Goal: Task Accomplishment & Management: Complete application form

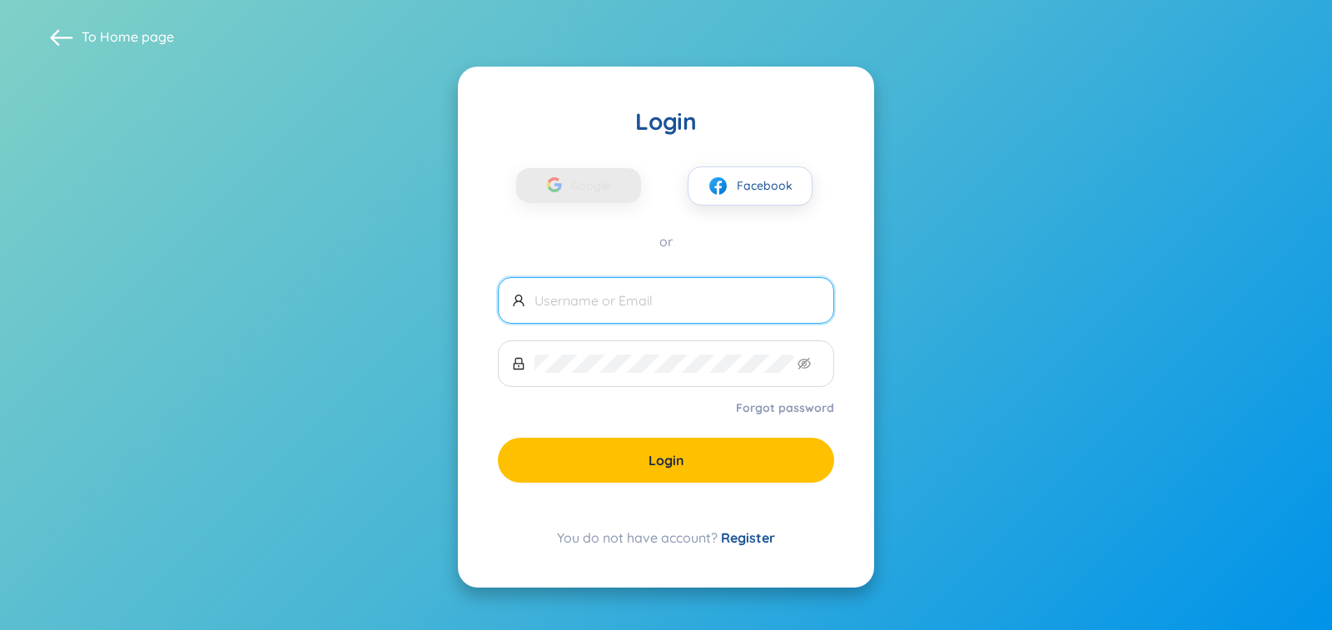
click at [598, 306] on input "text" at bounding box center [676, 300] width 285 height 18
type input "[EMAIL_ADDRESS]com"
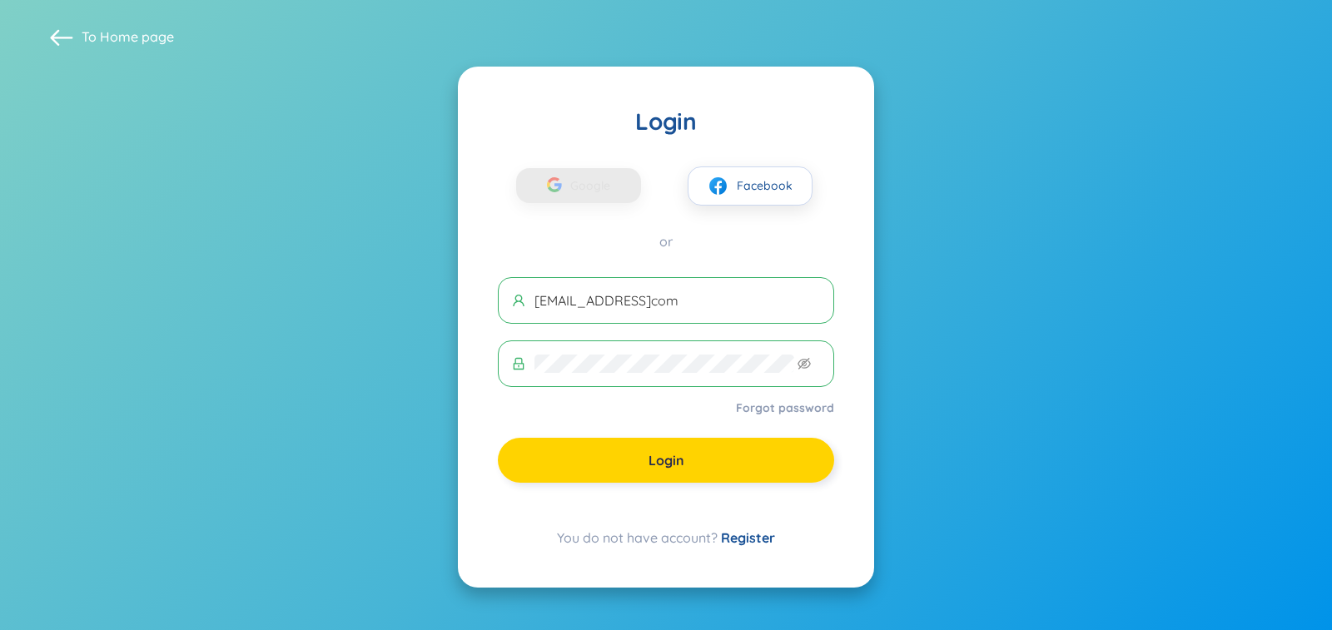
click at [661, 469] on span "Login" at bounding box center [666, 460] width 36 height 18
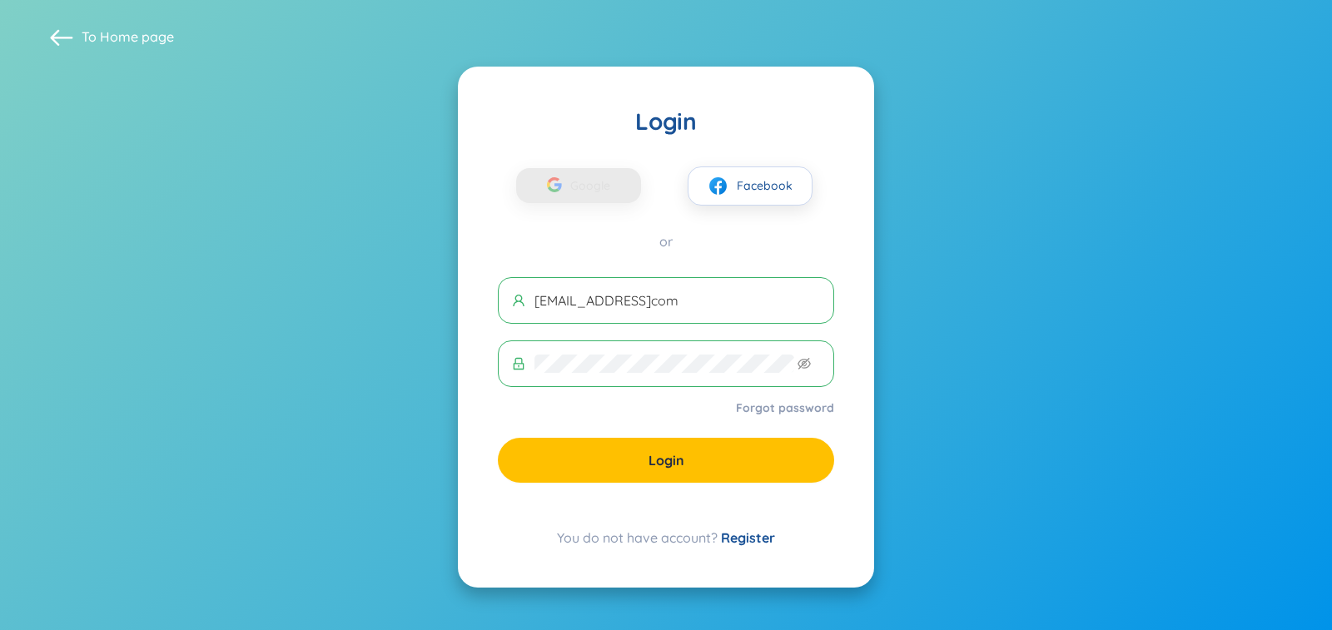
click at [747, 538] on link "Register" at bounding box center [748, 537] width 54 height 17
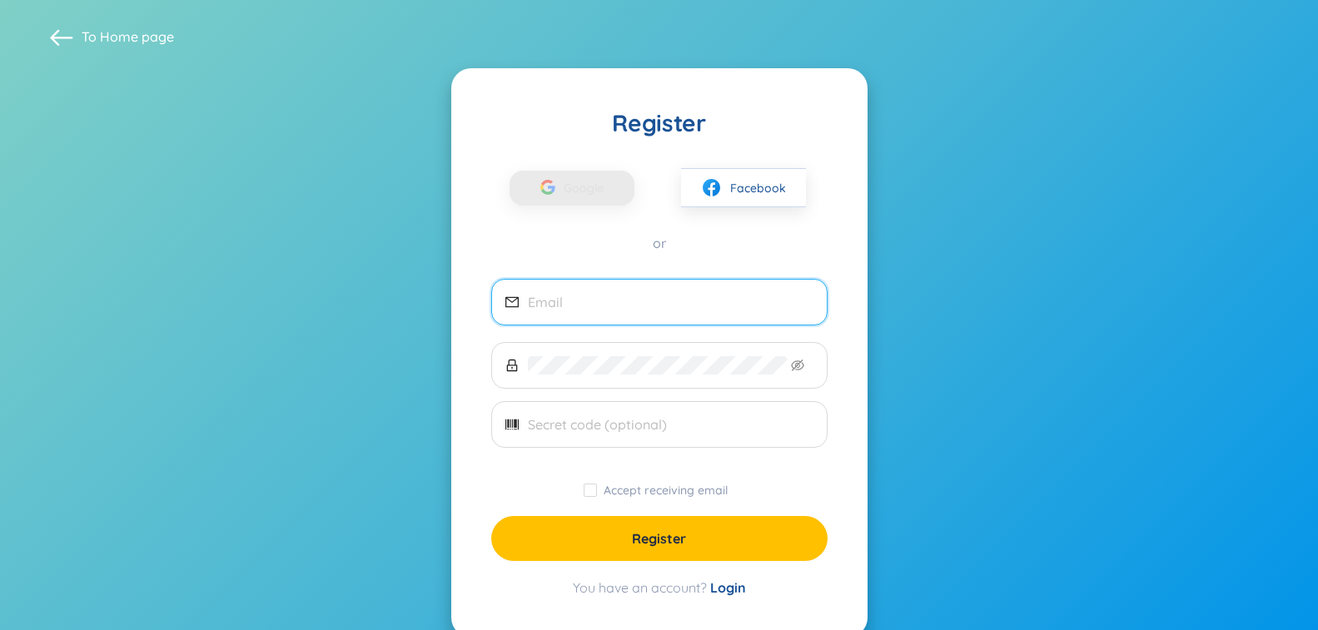
type input "[EMAIL_ADDRESS]com"
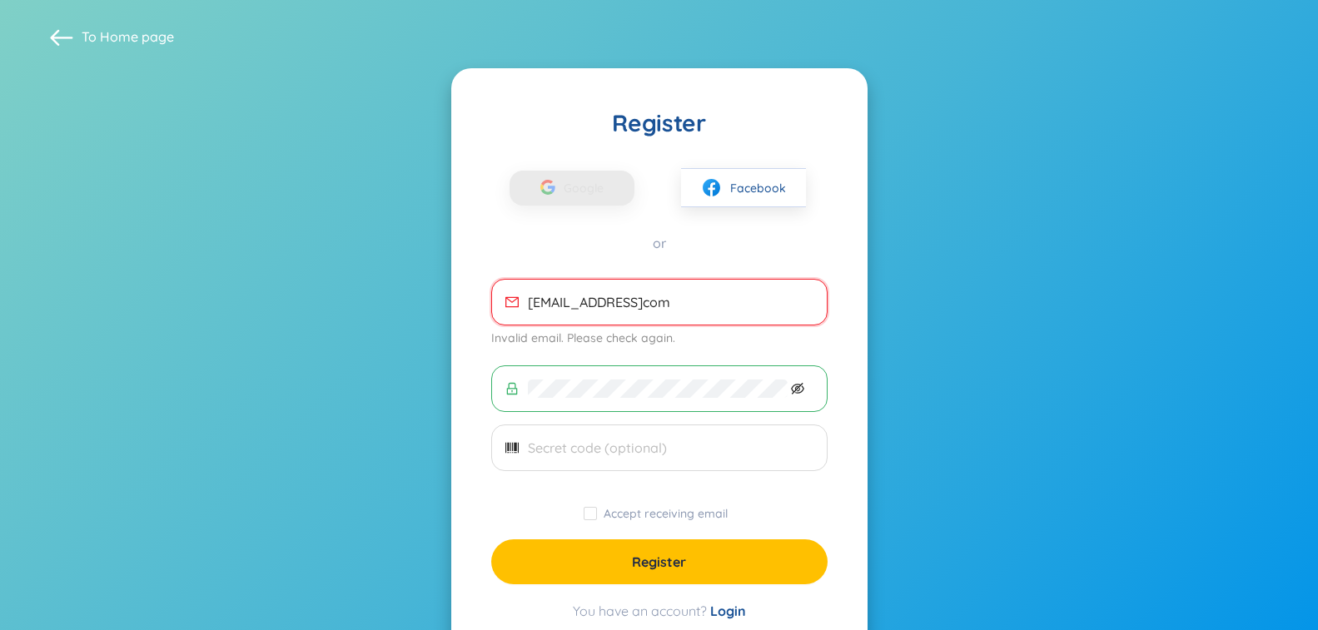
click at [796, 390] on icon "eye-invisible" at bounding box center [797, 389] width 13 height 12
click at [673, 444] on input "text" at bounding box center [670, 448] width 285 height 18
click at [588, 514] on input "Accept receiving email" at bounding box center [589, 513] width 13 height 13
checkbox input "true"
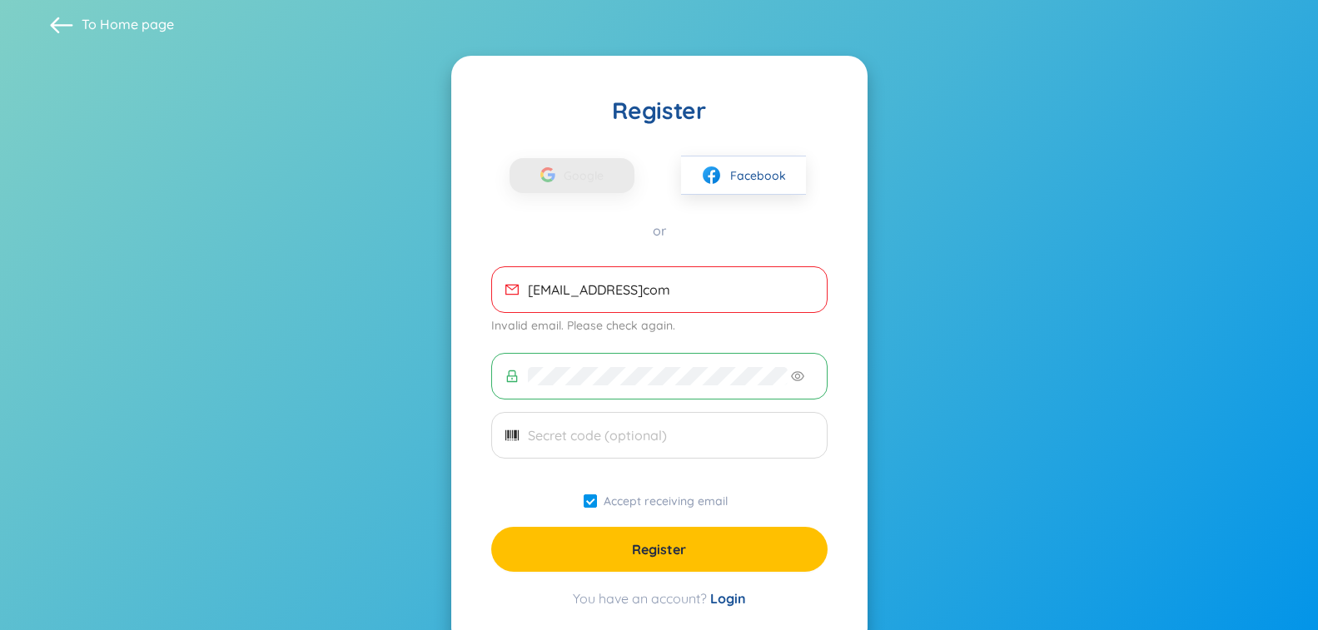
scroll to position [56, 0]
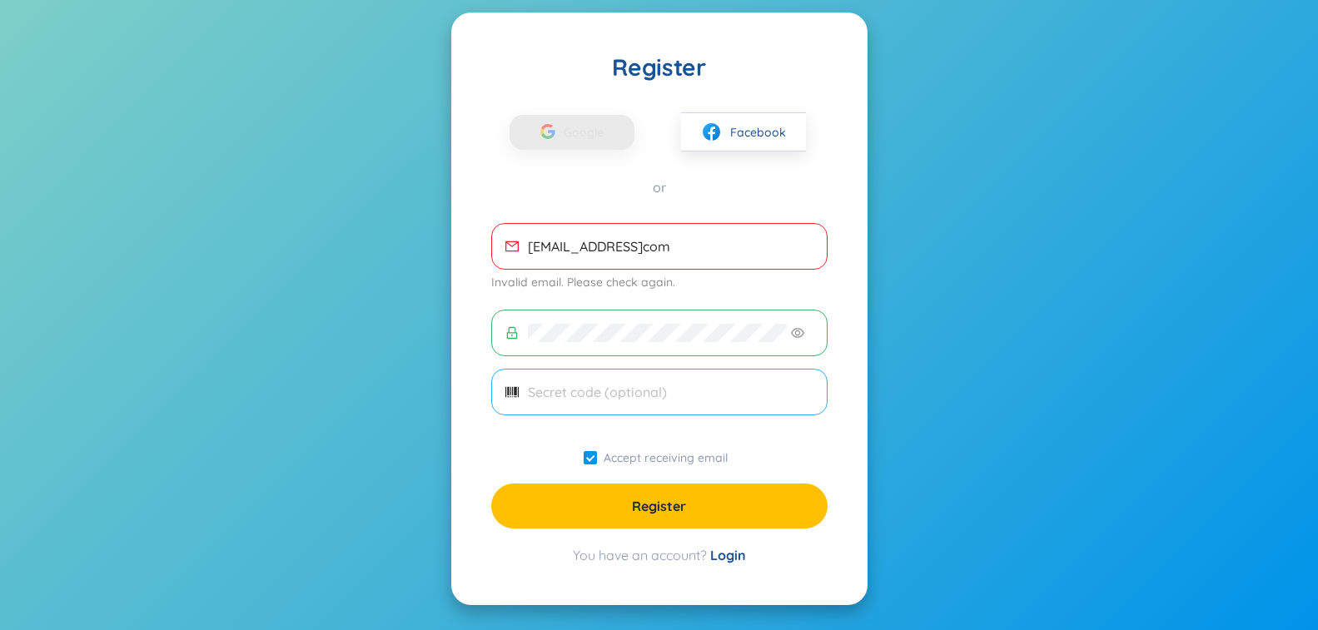
click at [712, 395] on input "text" at bounding box center [670, 392] width 285 height 18
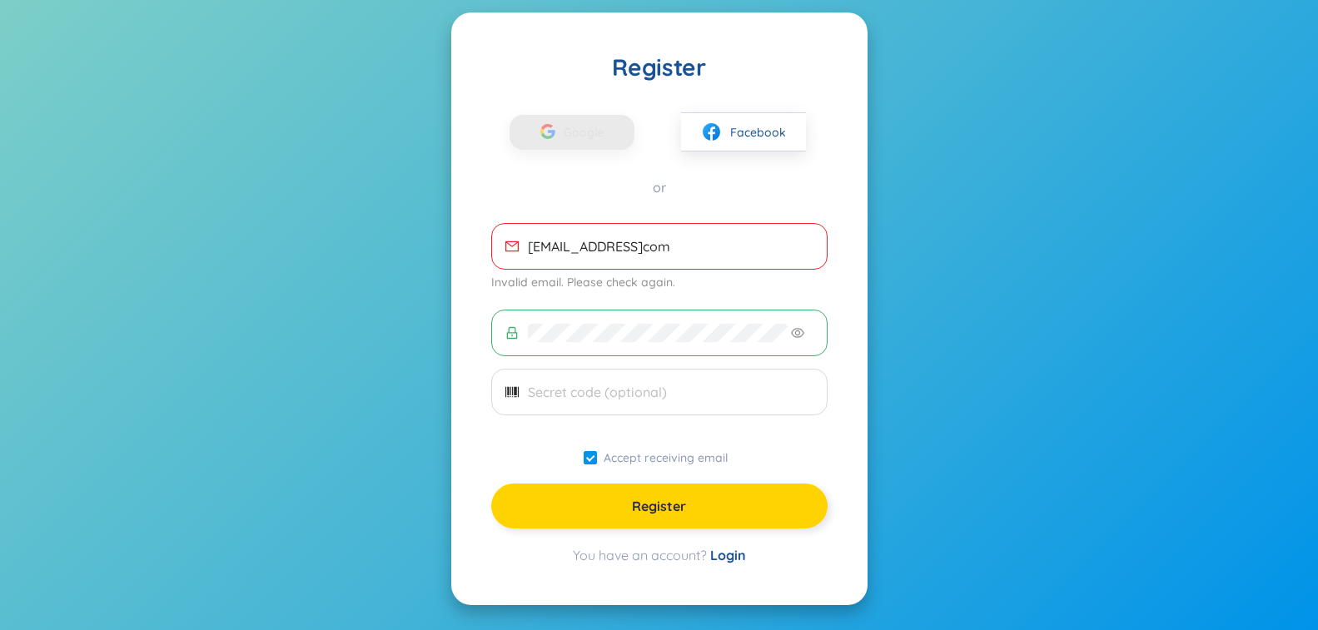
click at [669, 514] on span "Register" at bounding box center [659, 506] width 54 height 18
click at [661, 498] on span "Register" at bounding box center [659, 506] width 54 height 18
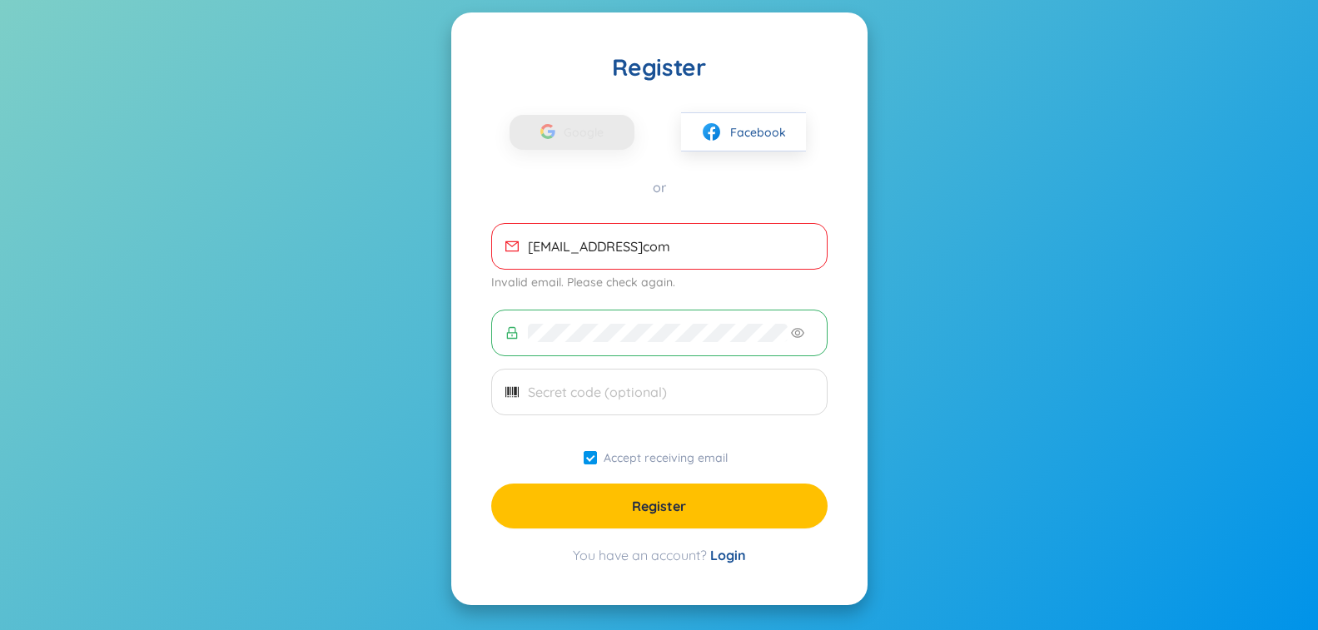
click at [767, 440] on form "bentgmd4@gmailcom Invalid email. Please check again. Accept receiving email Reg…" at bounding box center [659, 375] width 336 height 305
click at [812, 50] on div "Register Google Facebook or bentgmd4@gmailcom Invalid email. Please check again…" at bounding box center [659, 308] width 416 height 593
click at [718, 124] on img at bounding box center [711, 132] width 21 height 21
click at [565, 141] on span "Google" at bounding box center [587, 132] width 48 height 35
click at [669, 189] on div "or" at bounding box center [659, 187] width 336 height 18
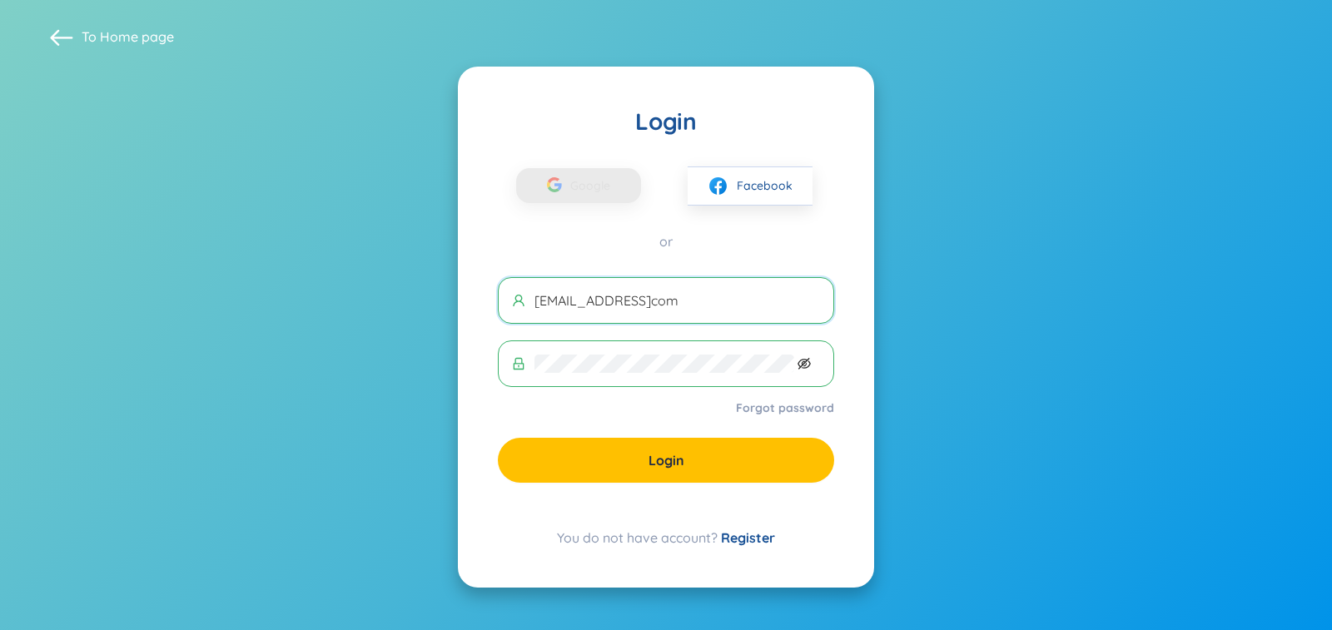
click at [801, 370] on icon "eye-invisible" at bounding box center [803, 363] width 13 height 13
click at [648, 306] on input "bentgmd4@gmailcom" at bounding box center [676, 300] width 285 height 18
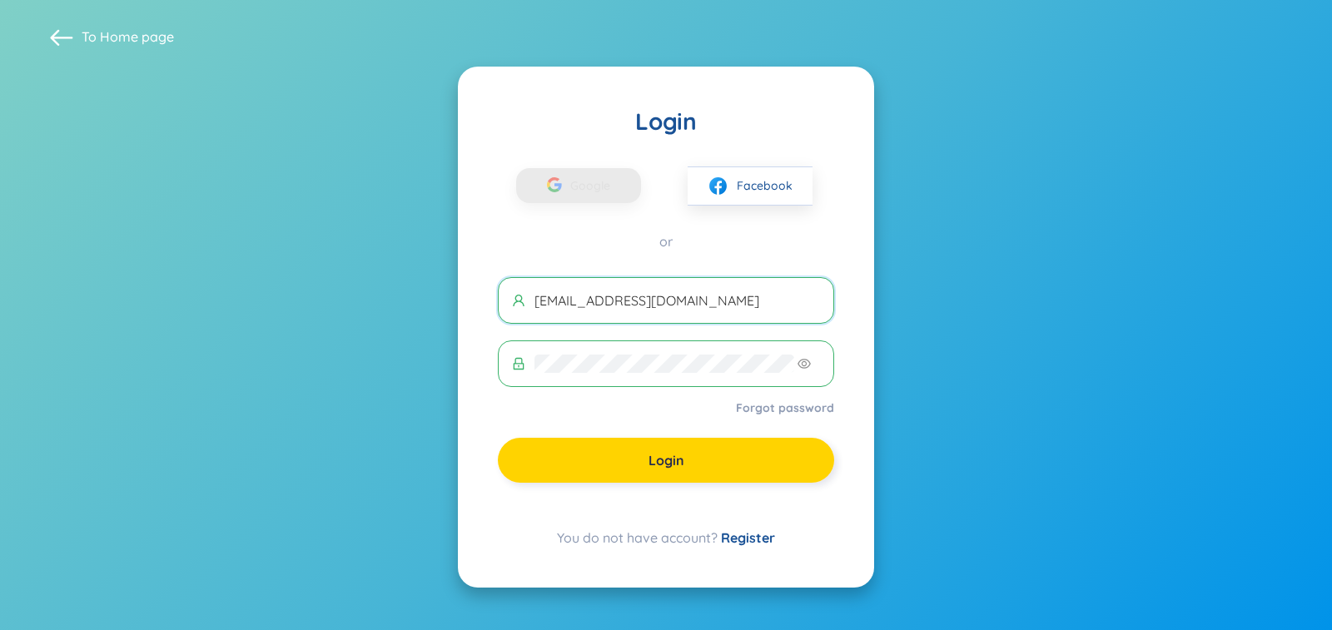
type input "[EMAIL_ADDRESS][DOMAIN_NAME]"
click at [669, 458] on span "Login" at bounding box center [666, 460] width 36 height 18
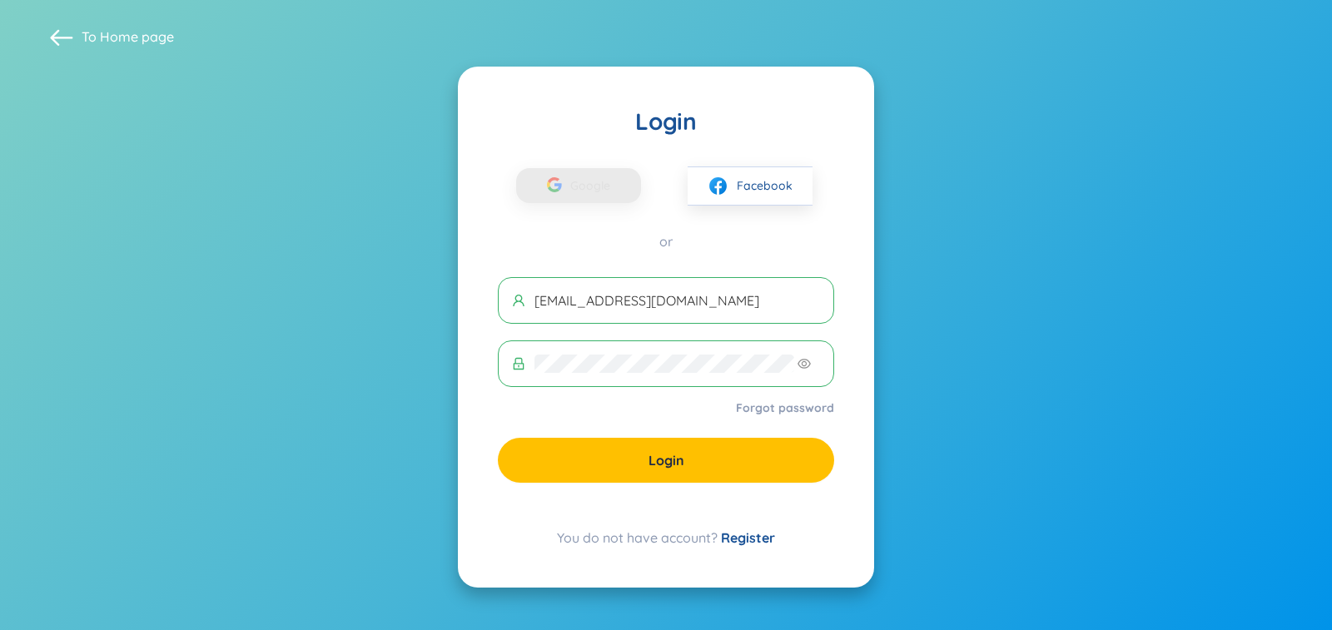
click at [745, 534] on link "Register" at bounding box center [748, 537] width 54 height 17
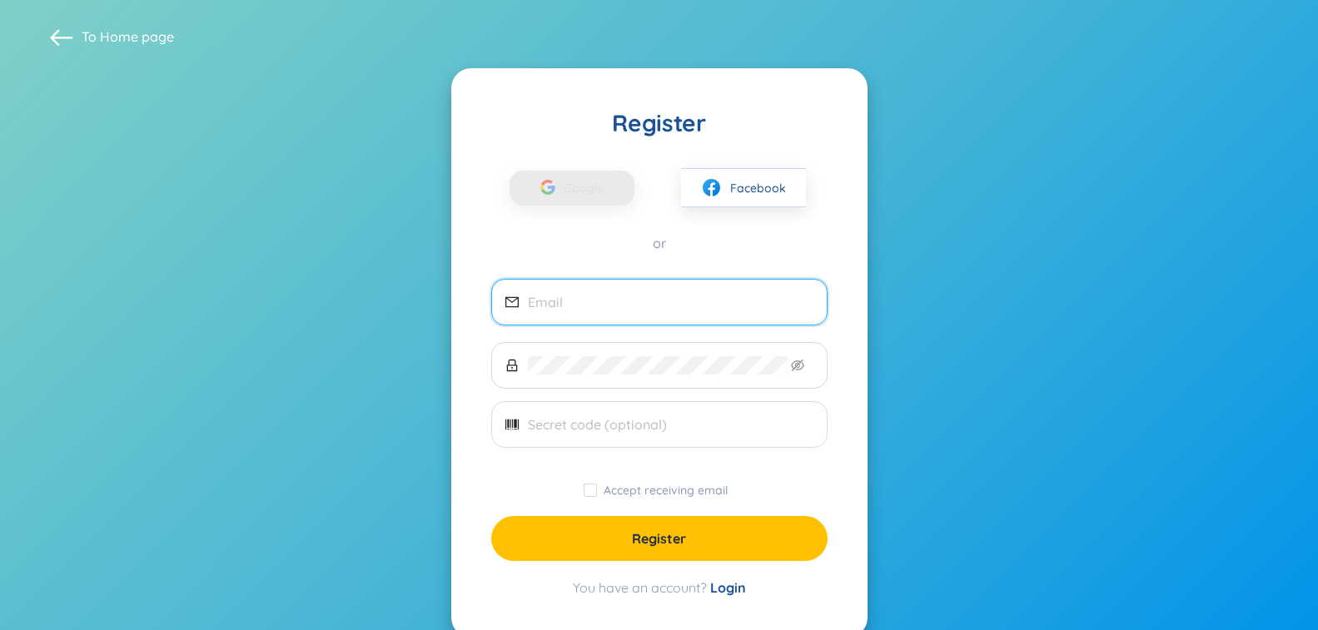
type input "bentgmd4@gmailcom"
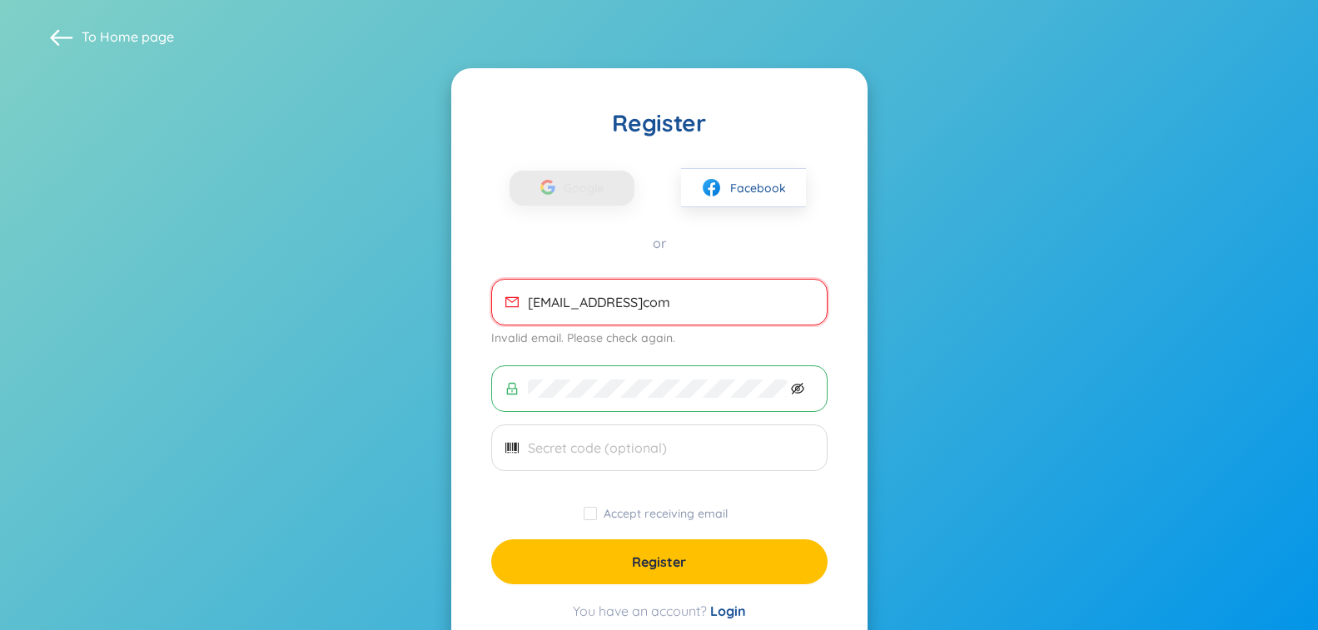
click at [795, 385] on icon "eye-invisible" at bounding box center [797, 389] width 13 height 12
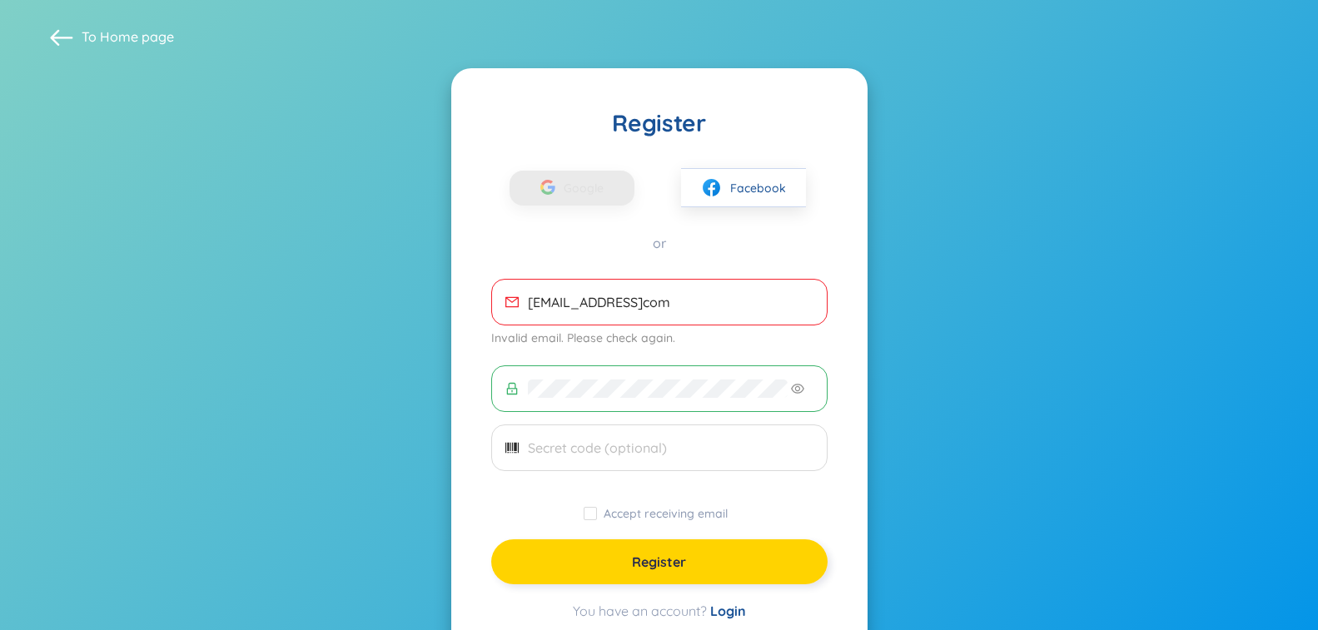
click at [669, 567] on span "Register" at bounding box center [659, 562] width 54 height 18
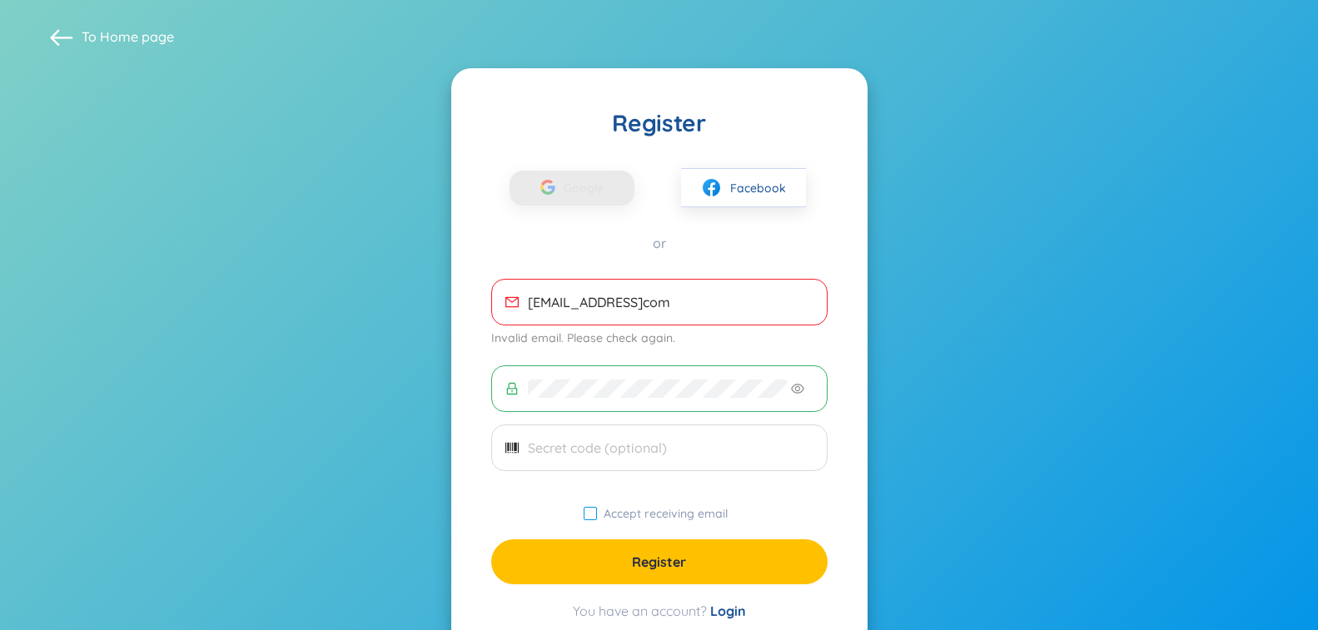
click at [663, 516] on span "Accept receiving email" at bounding box center [665, 513] width 137 height 15
click at [597, 516] on input "Accept receiving email" at bounding box center [589, 513] width 13 height 13
checkbox input "true"
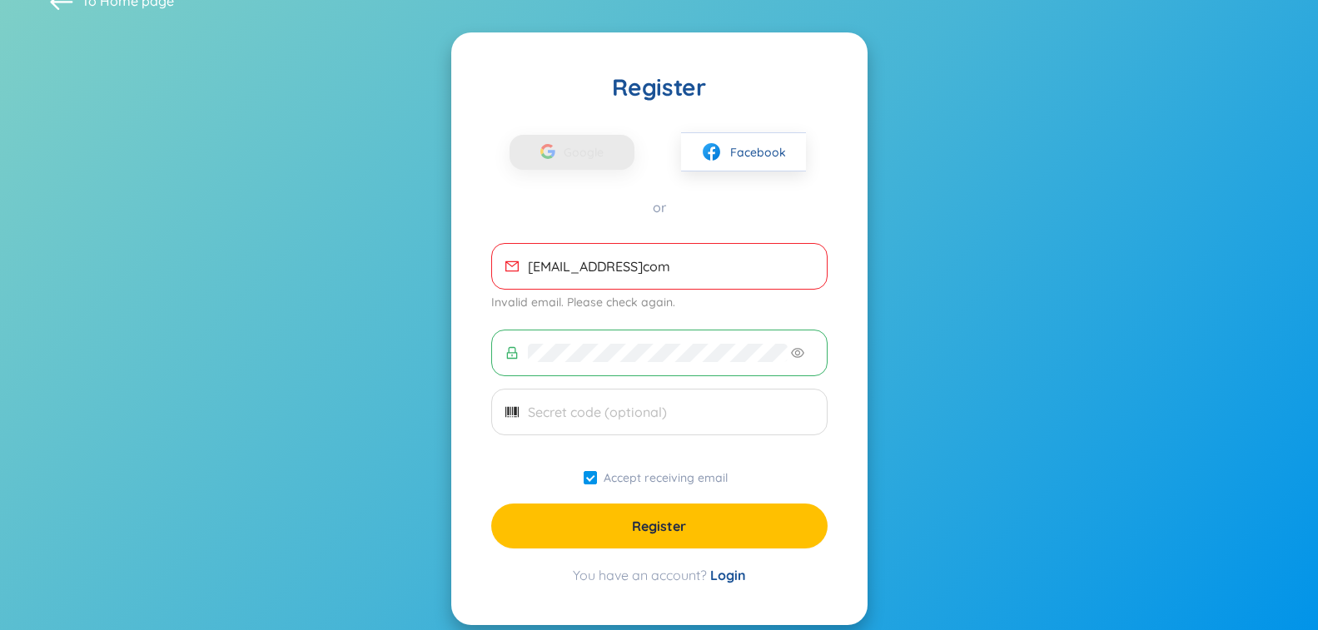
scroll to position [56, 0]
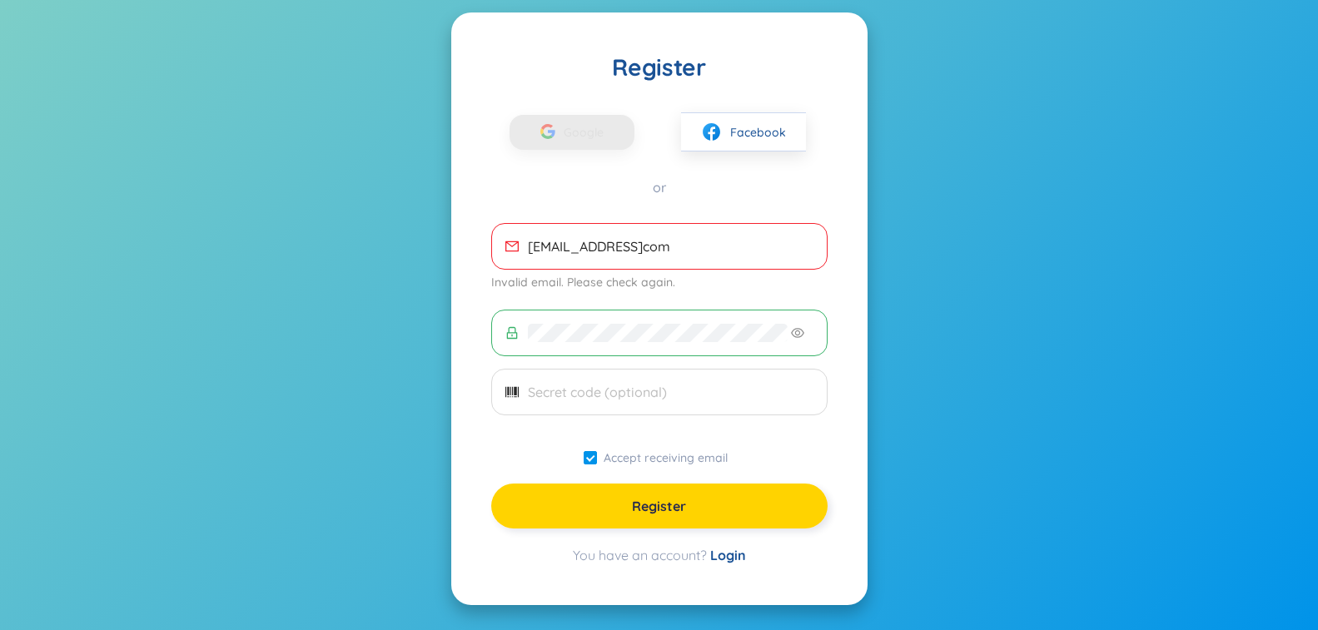
click at [675, 519] on button "Register" at bounding box center [659, 506] width 336 height 45
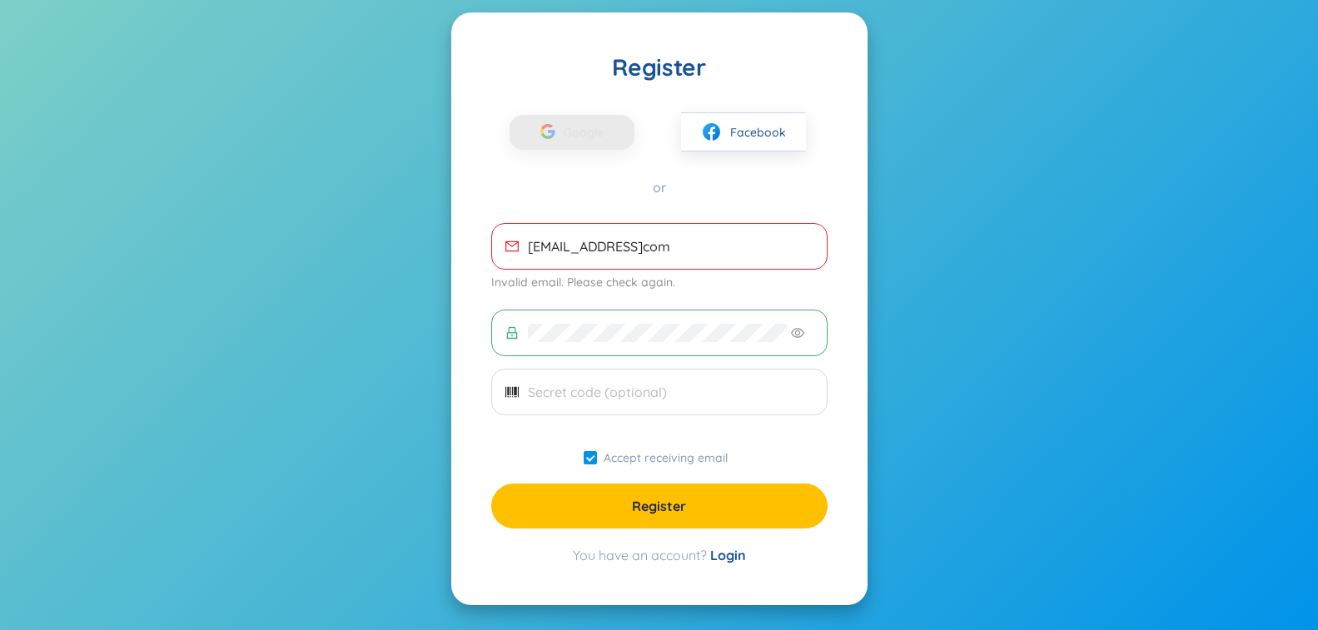
click at [641, 244] on input "bentgmd4@gmailcom" at bounding box center [670, 246] width 285 height 18
click at [638, 246] on input "bentgmd4@gmailcom" at bounding box center [670, 246] width 285 height 18
click at [640, 247] on input "bentgmd4@gmailcom" at bounding box center [670, 246] width 285 height 18
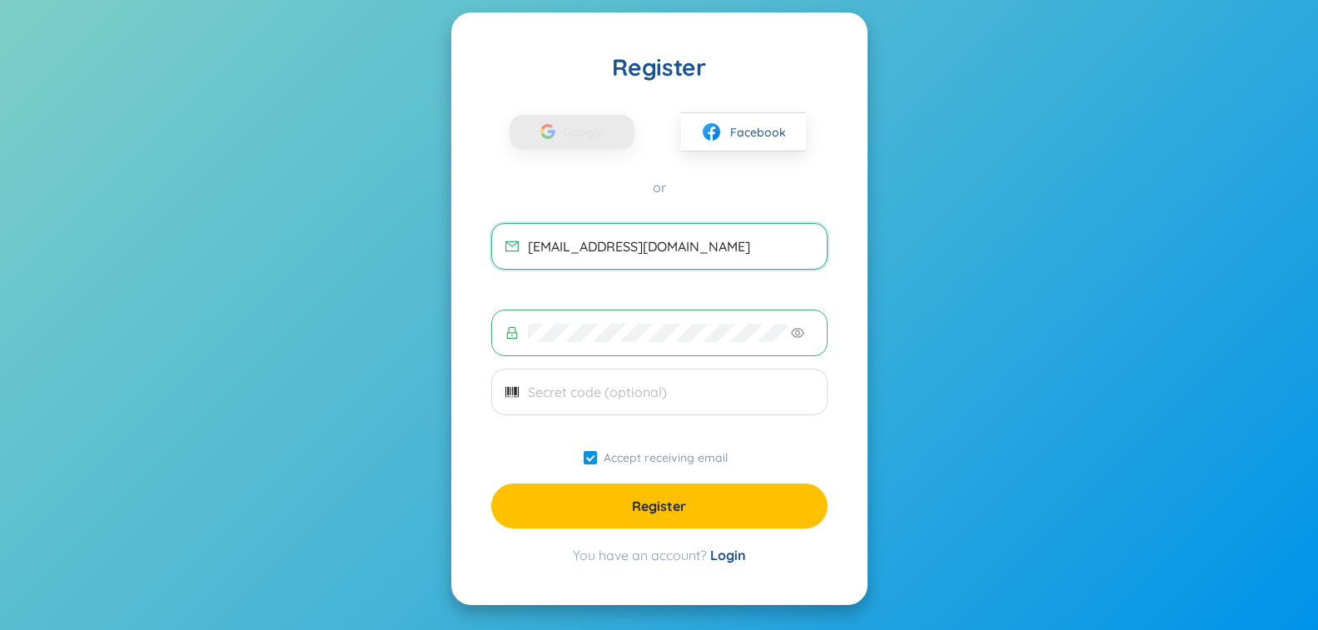
scroll to position [32, 0]
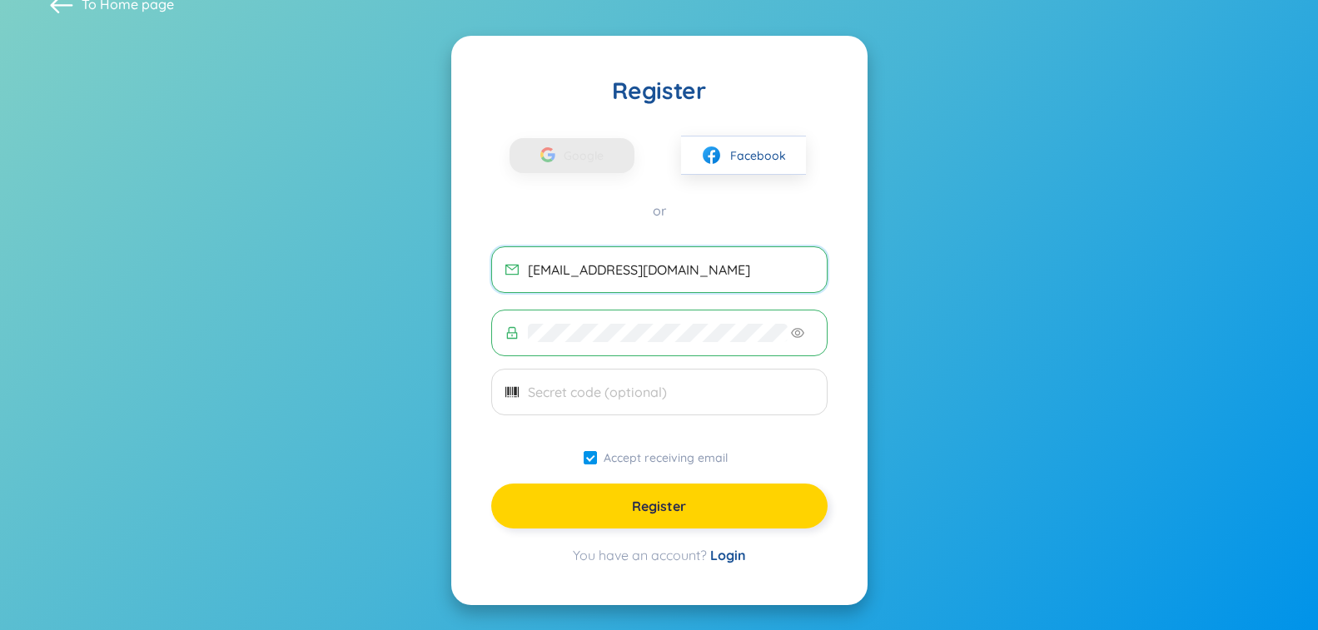
type input "[EMAIL_ADDRESS][DOMAIN_NAME]"
click at [695, 503] on button "Register" at bounding box center [659, 506] width 336 height 45
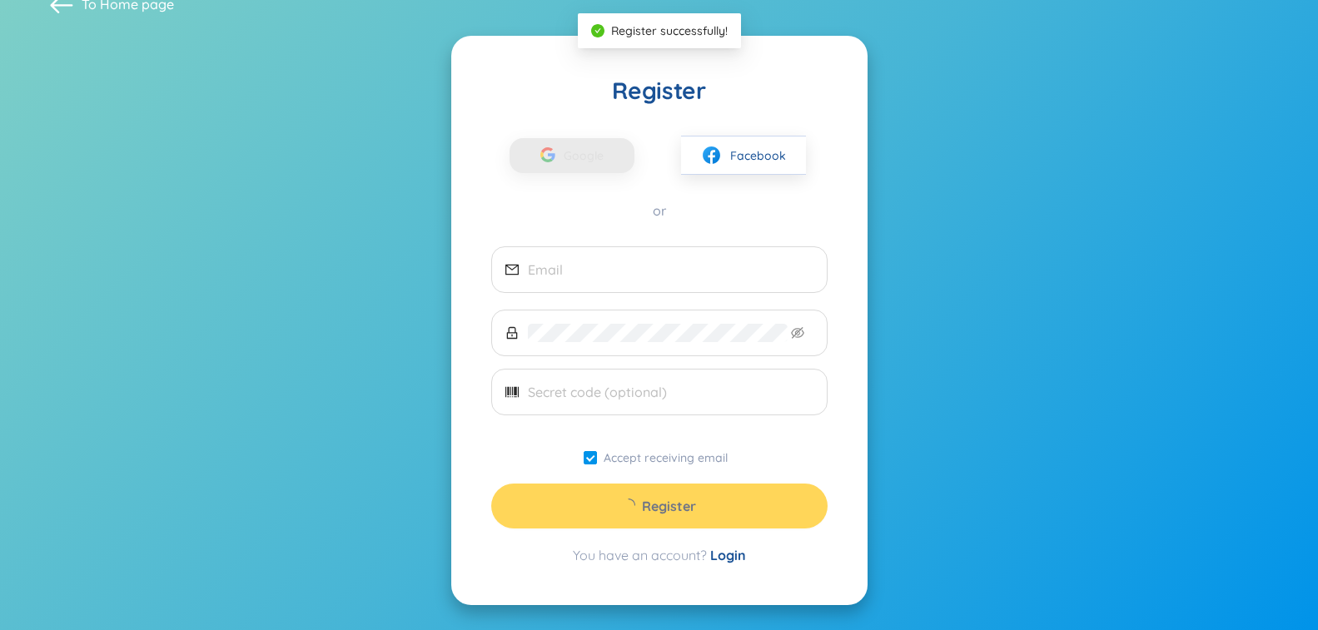
type input "bentgmd4@gmailcom"
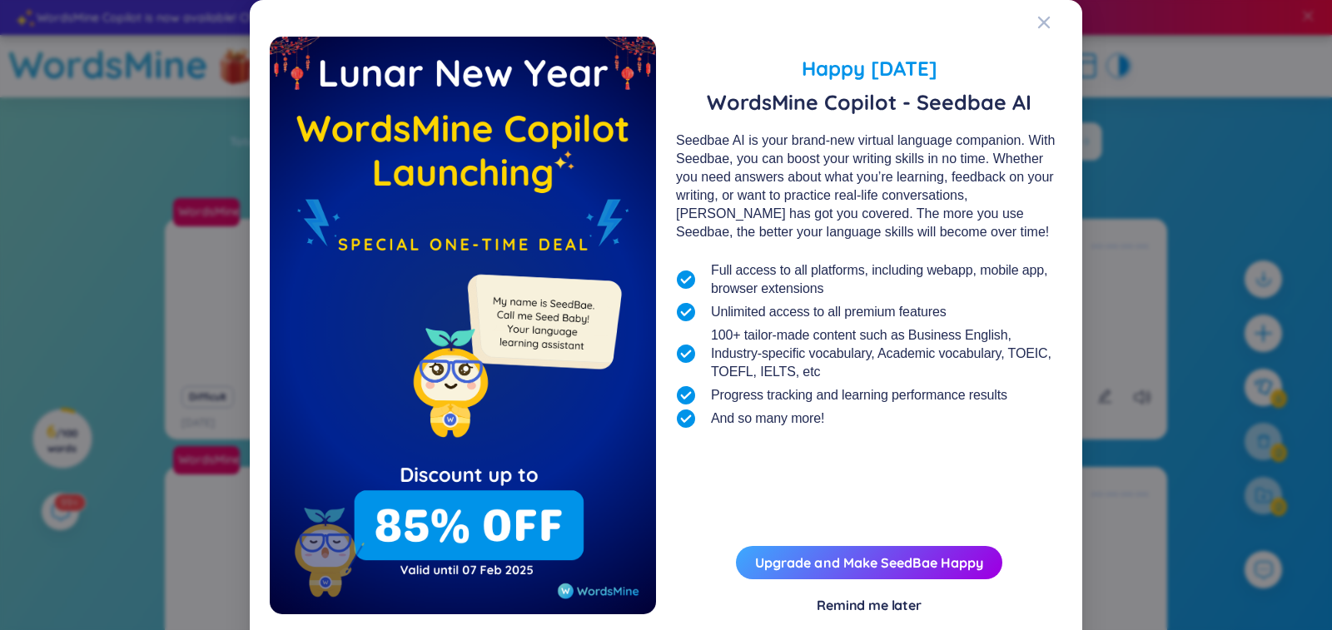
click at [887, 607] on div "Remind me later" at bounding box center [868, 605] width 105 height 18
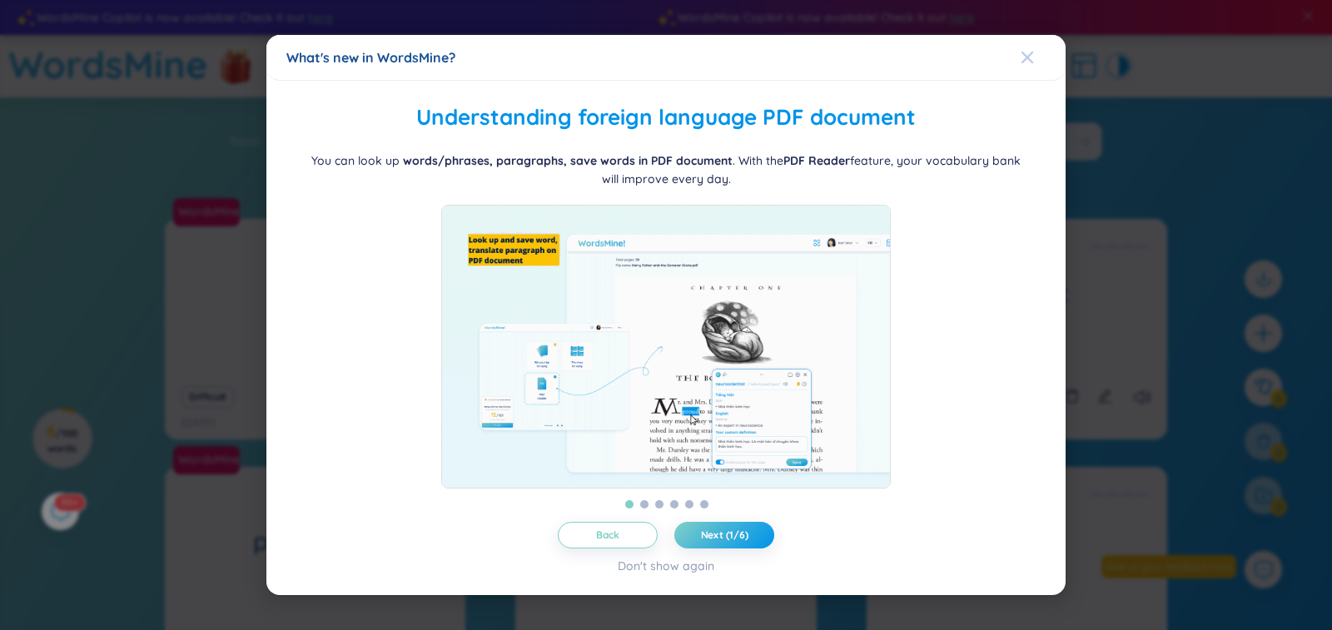
click at [1023, 51] on icon "Close" at bounding box center [1026, 57] width 13 height 13
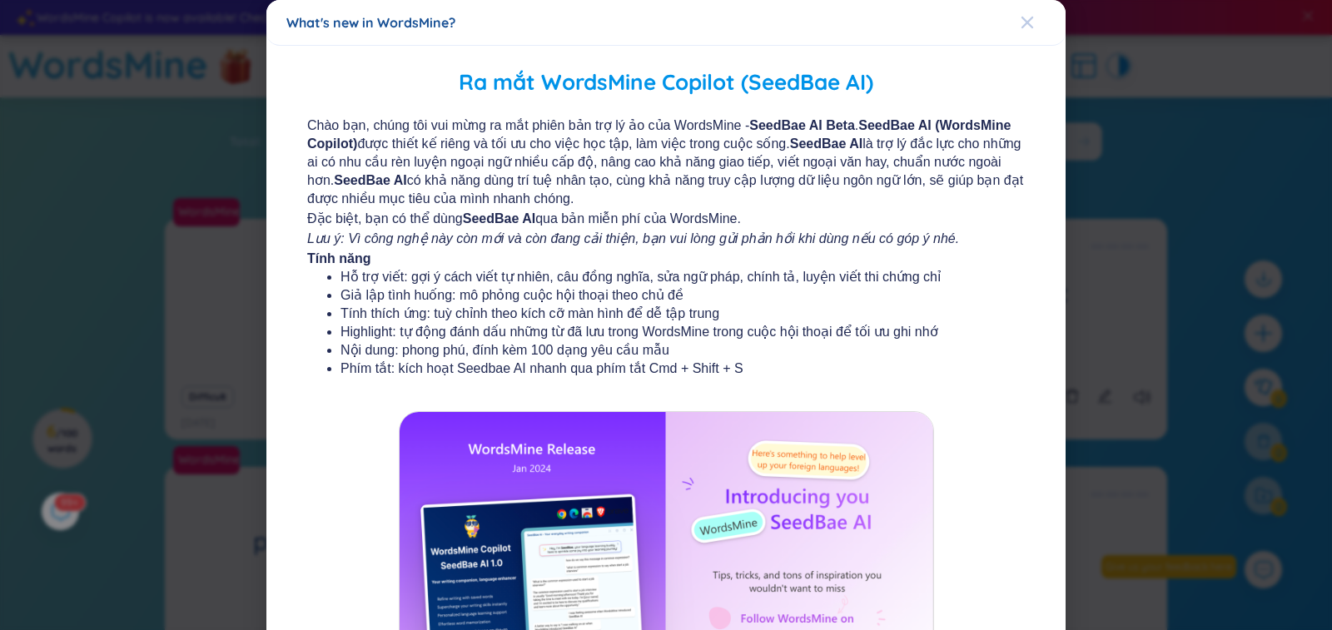
click at [1024, 17] on span "Close" at bounding box center [1042, 22] width 45 height 45
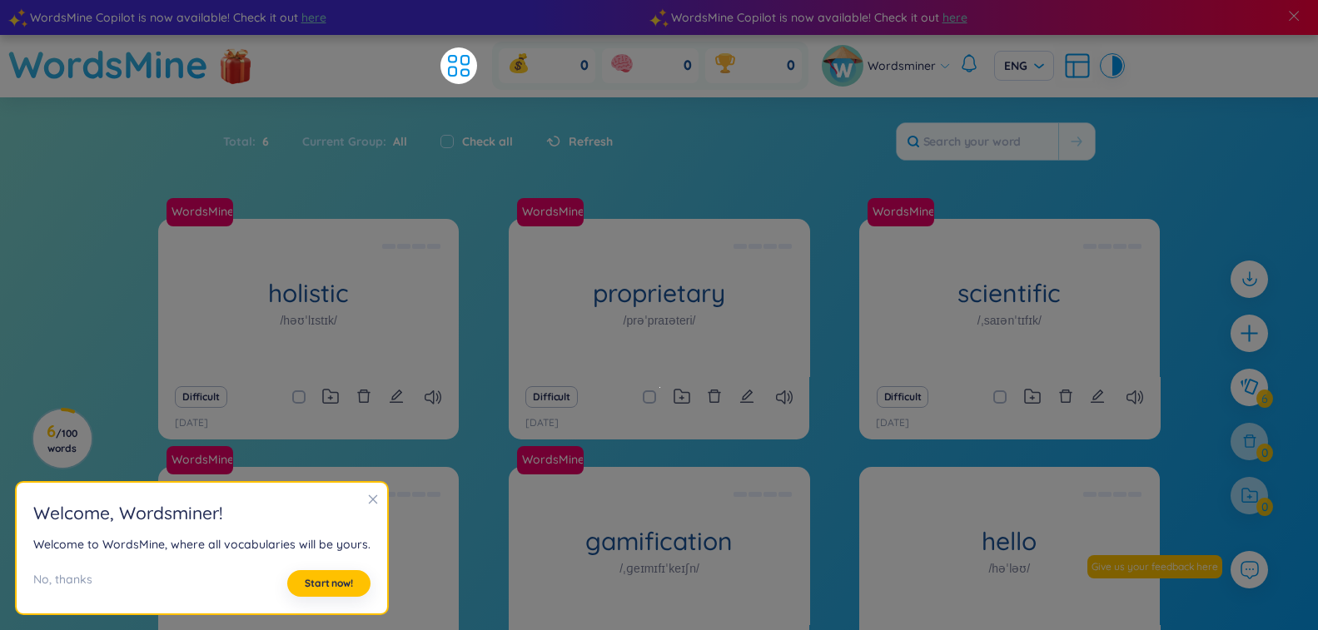
click at [742, 151] on div "Total : 6 Current Group : All Check all Refresh" at bounding box center [659, 150] width 1039 height 72
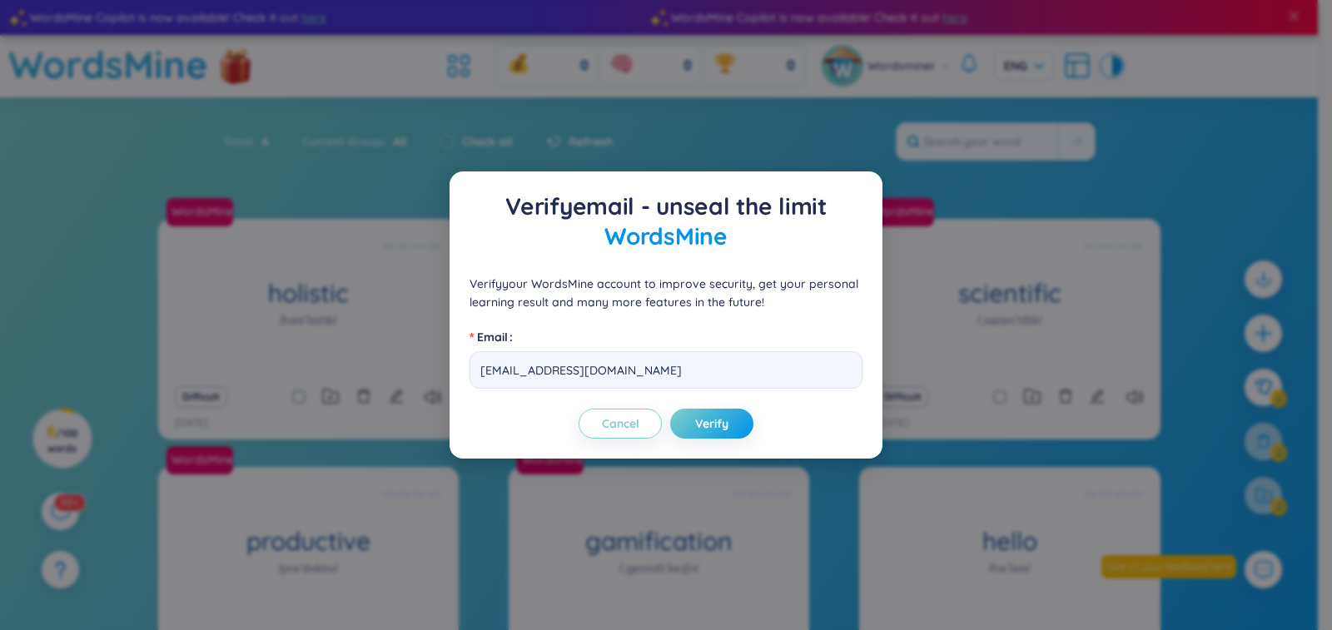
click at [707, 441] on div "Verify email - unseal the limit WordsMine Verify your WordsMine account to impr…" at bounding box center [665, 314] width 433 height 287
click at [702, 428] on span "Verify" at bounding box center [711, 423] width 33 height 17
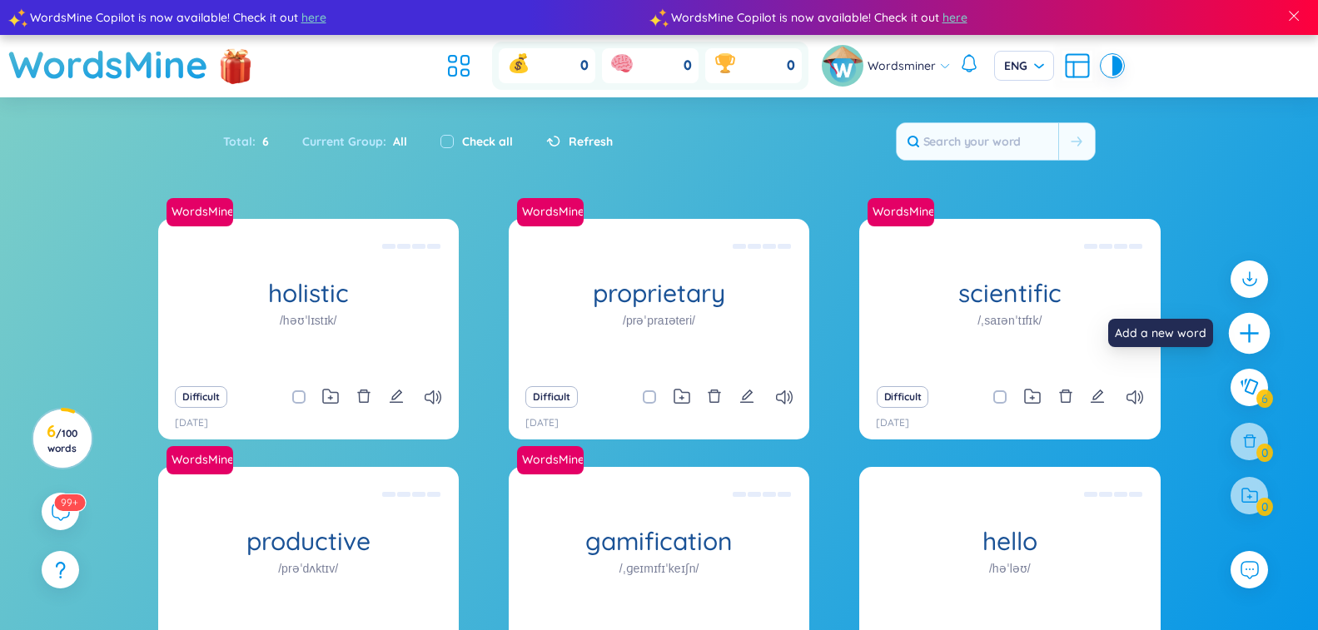
click at [1249, 346] on div at bounding box center [1249, 334] width 42 height 42
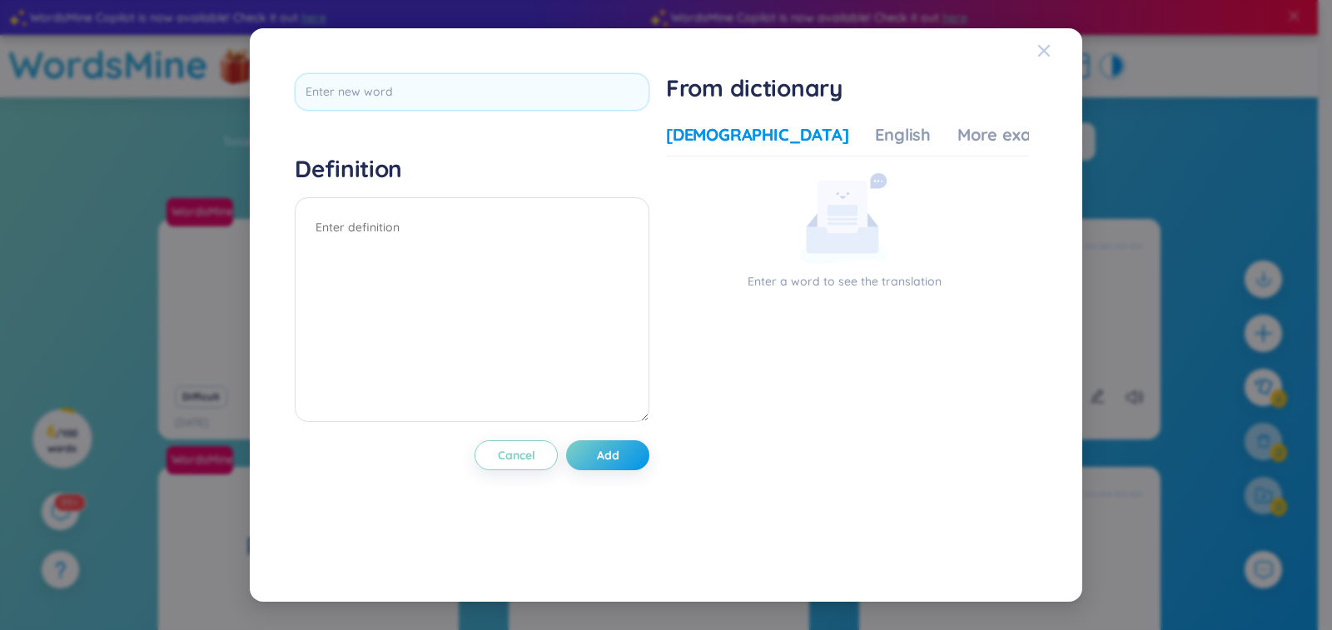
click at [1040, 45] on icon "Close" at bounding box center [1043, 50] width 13 height 13
